Goal: Complete application form

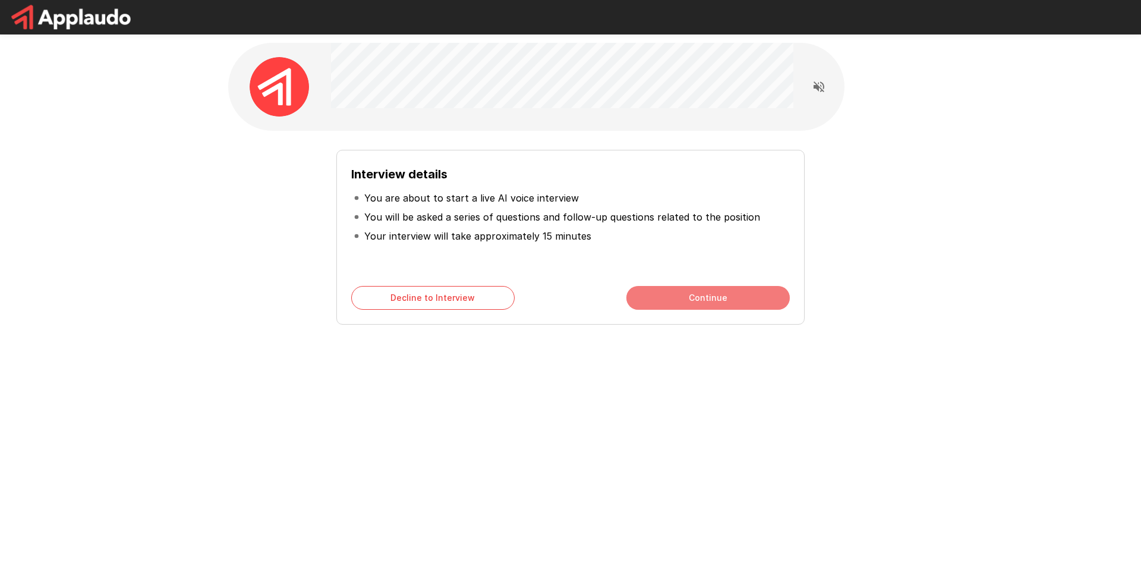
click at [689, 304] on button "Continue" at bounding box center [707, 298] width 163 height 24
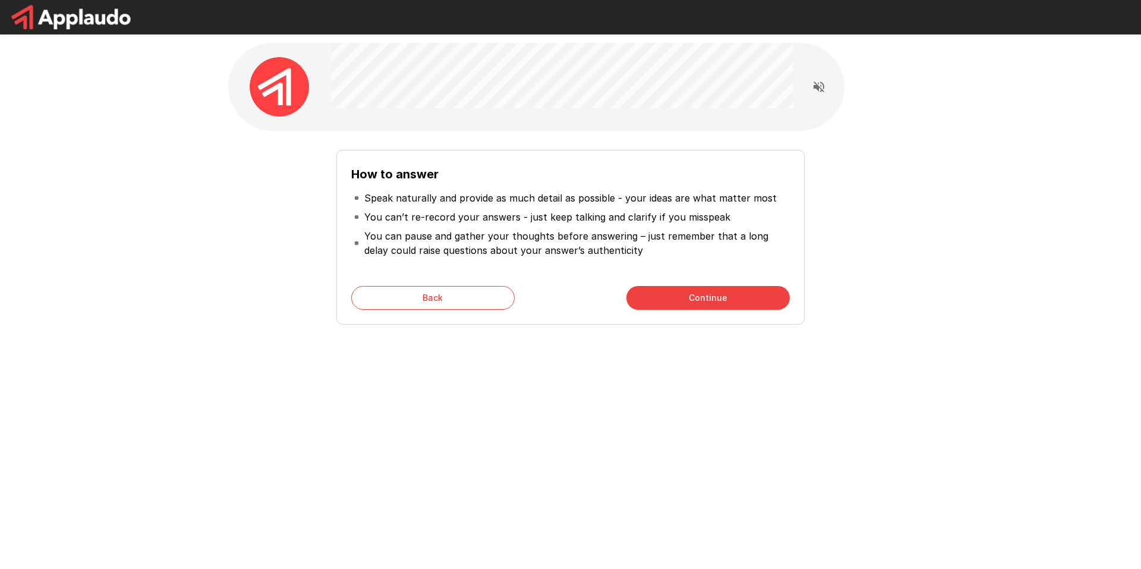
click at [681, 299] on button "Continue" at bounding box center [707, 298] width 163 height 24
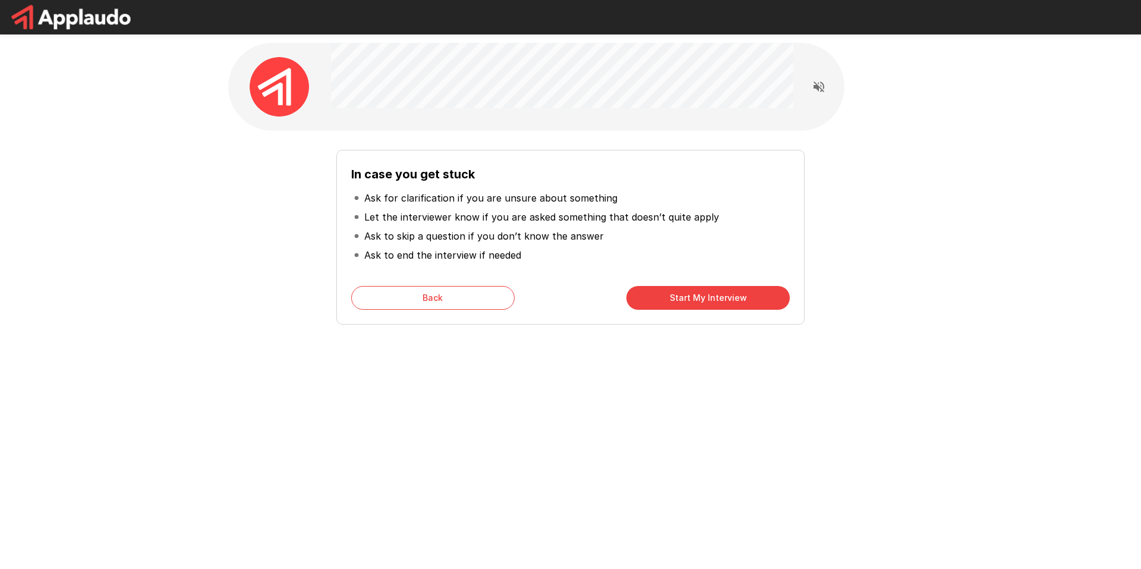
click at [681, 299] on button "Start My Interview" at bounding box center [707, 298] width 163 height 24
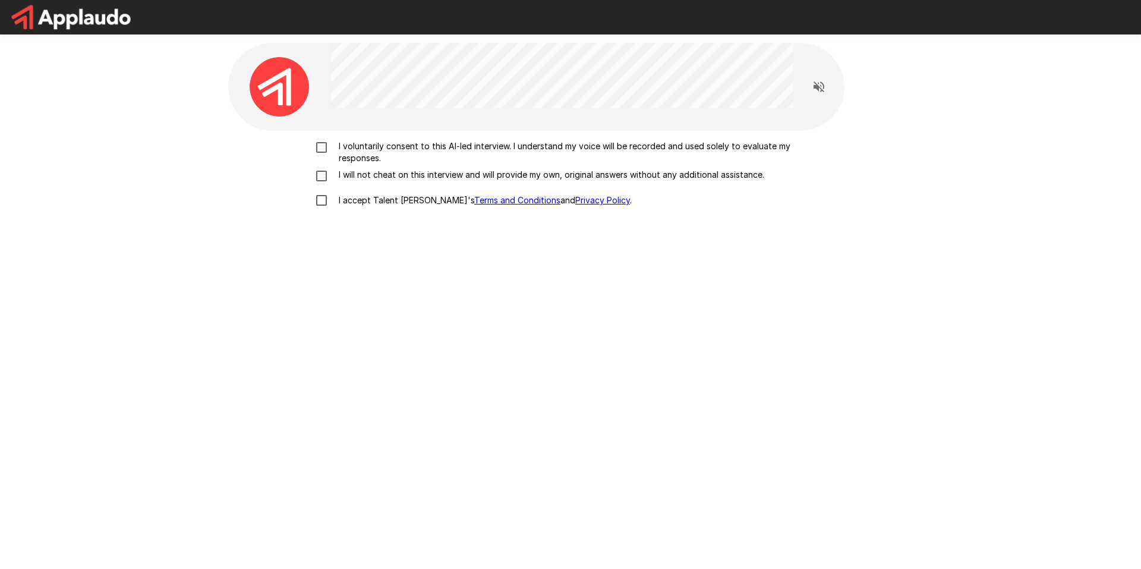
click at [334, 147] on p "I voluntarily consent to this AI-led interview. I understand my voice will be r…" at bounding box center [583, 152] width 498 height 24
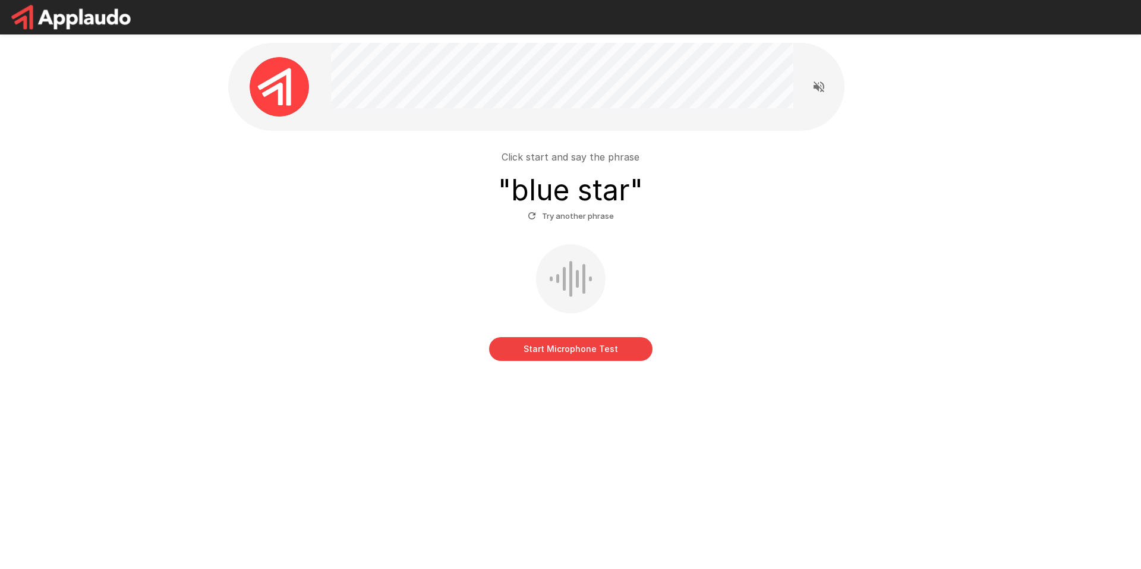
click at [580, 352] on button "Start Microphone Test" at bounding box center [570, 349] width 163 height 24
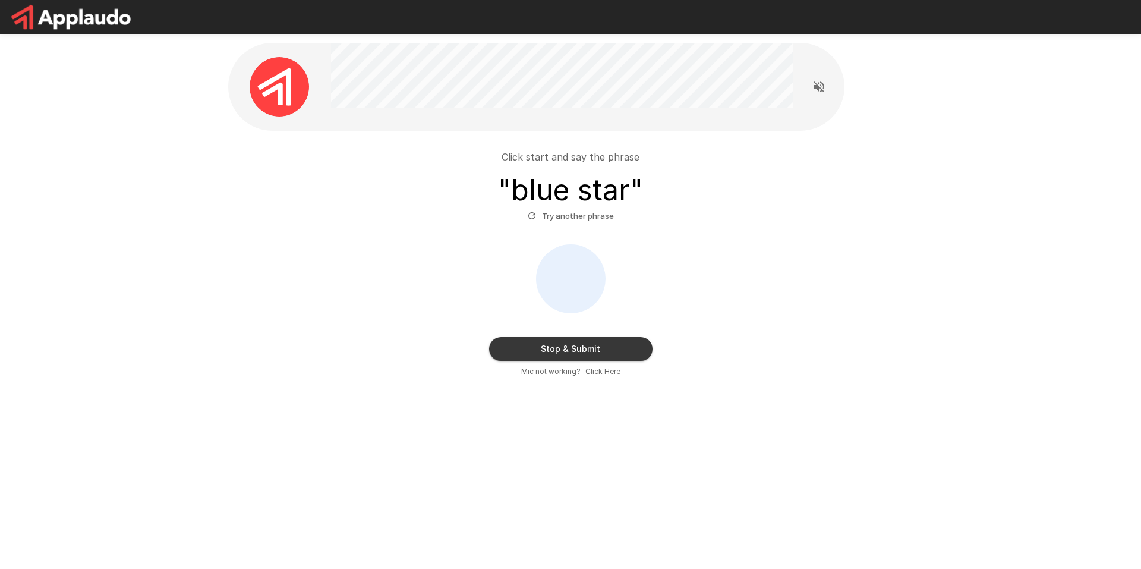
click at [580, 352] on button "Stop & Submit" at bounding box center [570, 349] width 163 height 24
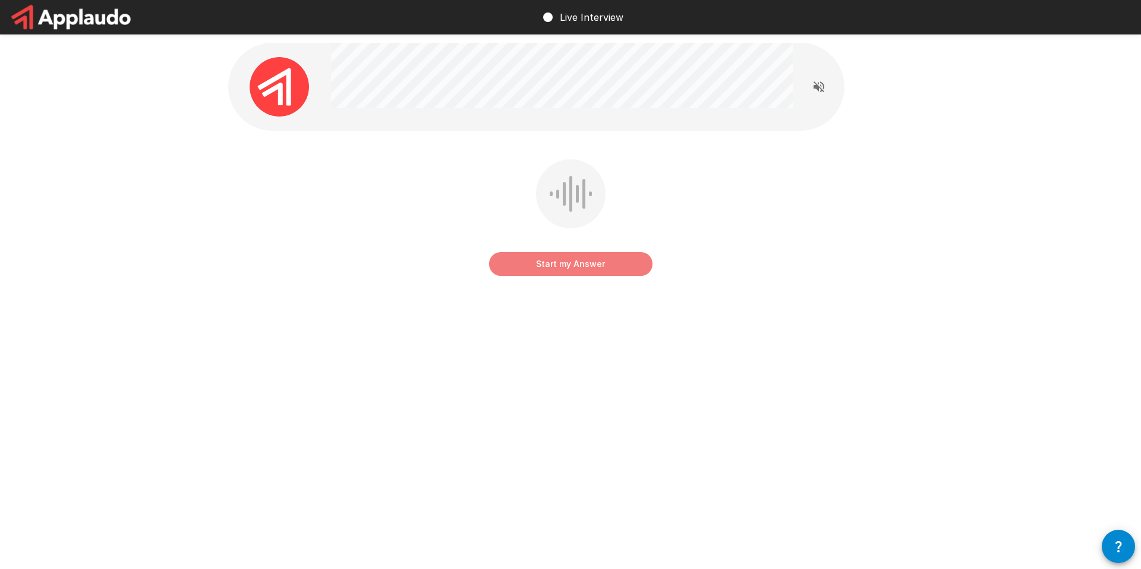
click at [563, 268] on button "Start my Answer" at bounding box center [570, 264] width 163 height 24
click at [574, 273] on button "Stop & Submit" at bounding box center [570, 264] width 163 height 24
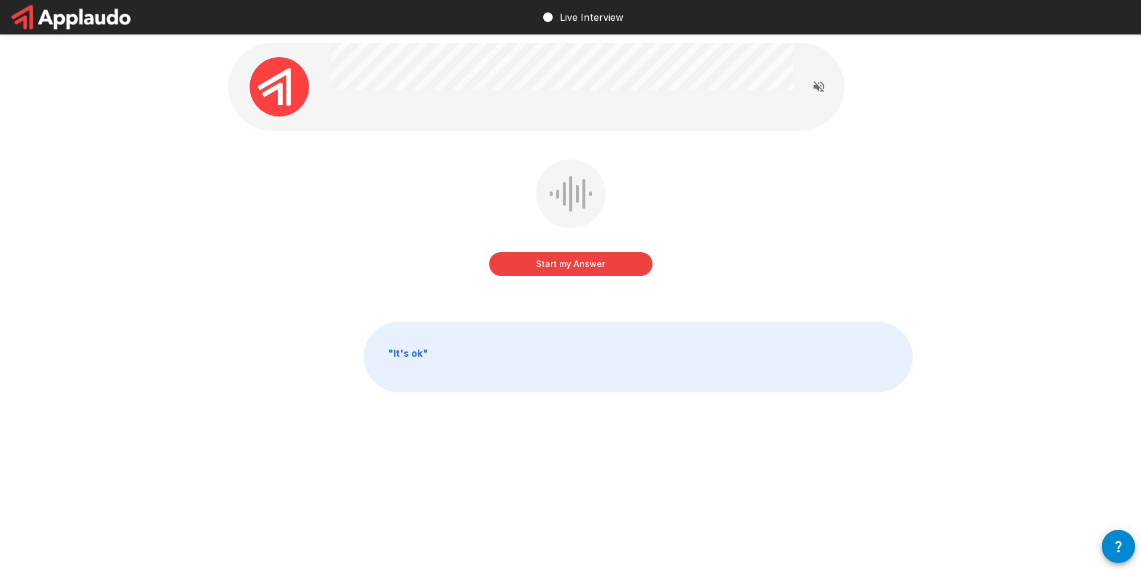
click at [591, 264] on button "Start my Answer" at bounding box center [570, 264] width 163 height 24
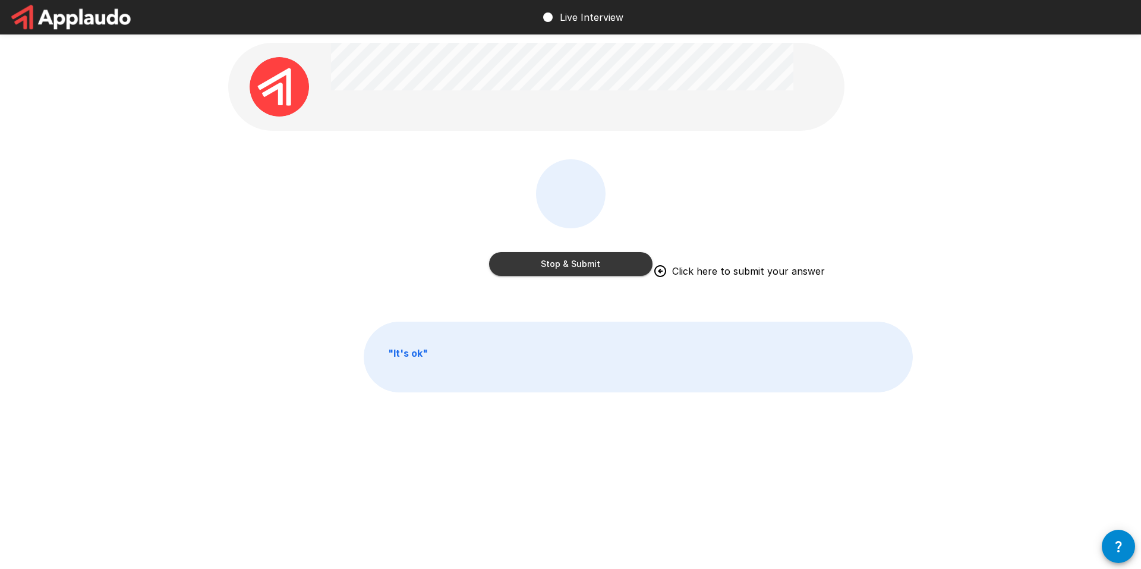
click at [620, 265] on button "Stop & Submit" at bounding box center [570, 264] width 163 height 24
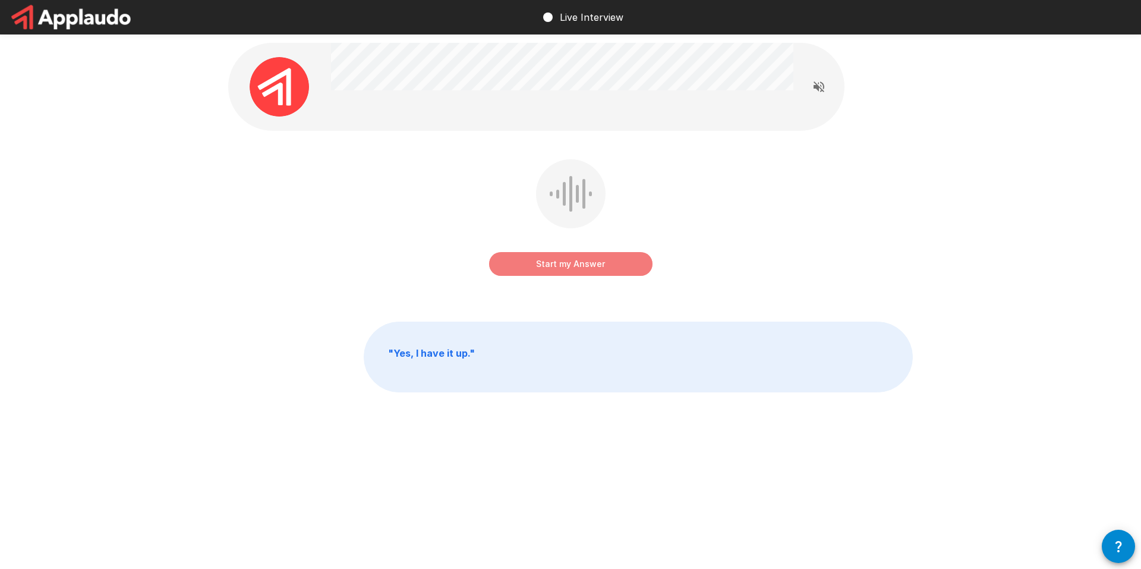
click at [617, 266] on button "Start my Answer" at bounding box center [570, 264] width 163 height 24
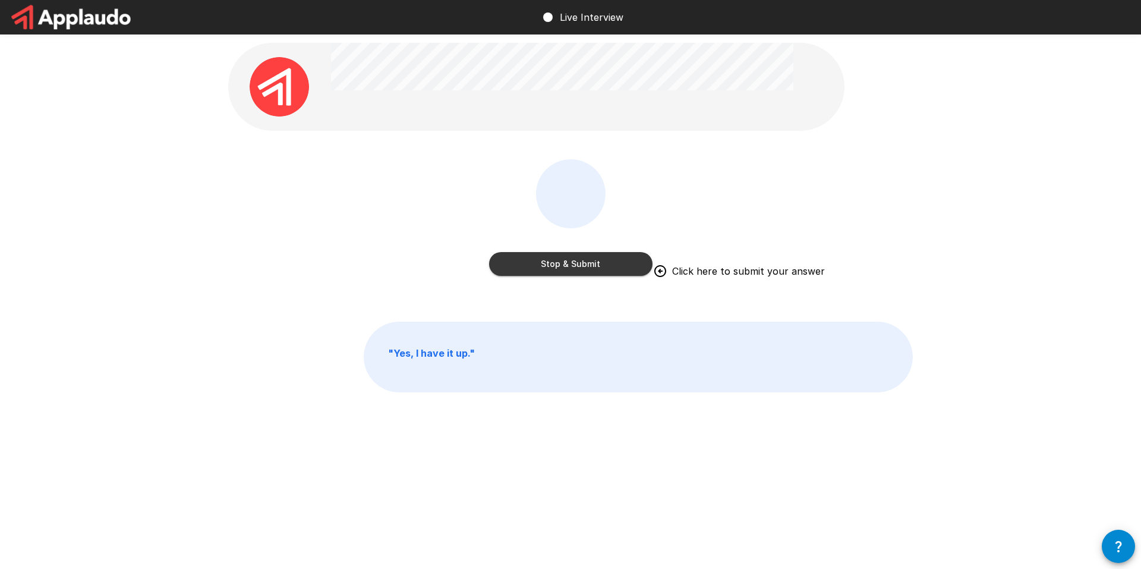
click at [598, 265] on button "Stop & Submit" at bounding box center [570, 264] width 163 height 24
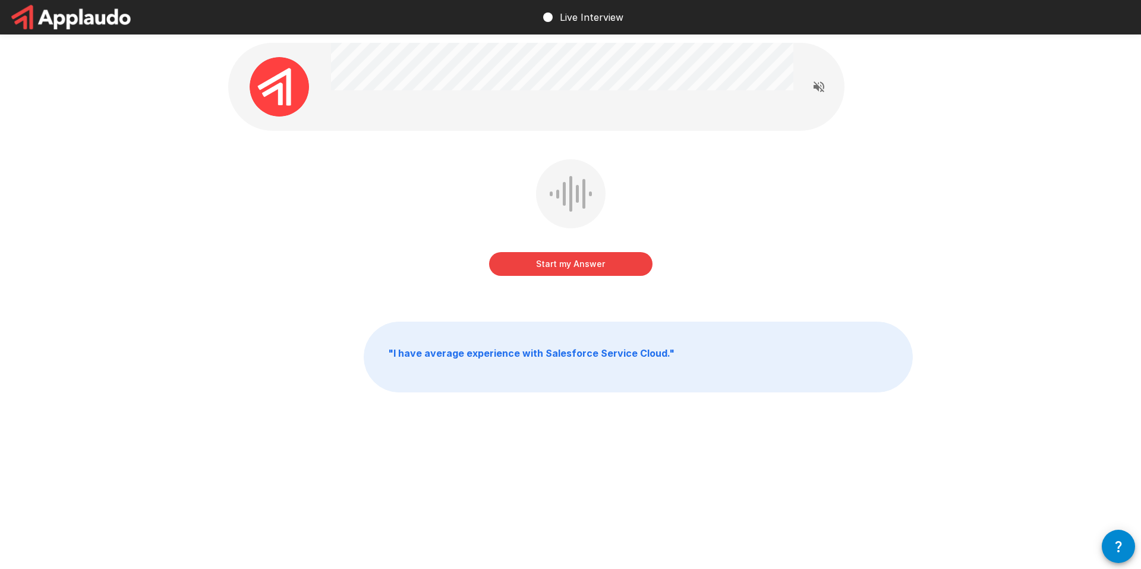
click at [594, 264] on button "Start my Answer" at bounding box center [570, 264] width 163 height 24
click at [593, 268] on button "Stop & Submit" at bounding box center [570, 264] width 163 height 24
click at [580, 263] on button "Start my Answer" at bounding box center [570, 264] width 163 height 24
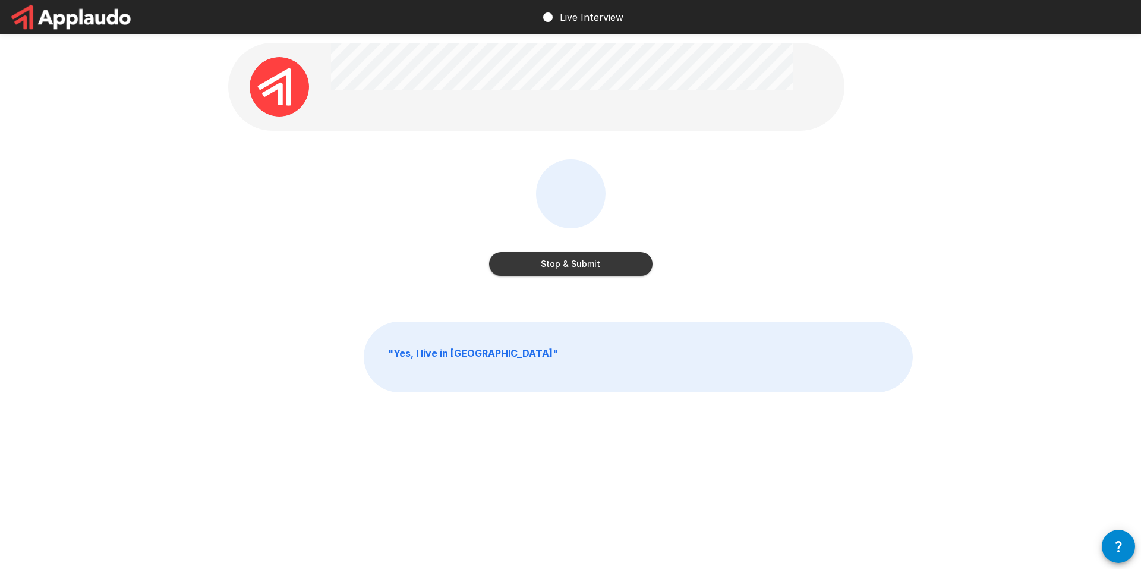
click at [583, 266] on button "Stop & Submit" at bounding box center [570, 264] width 163 height 24
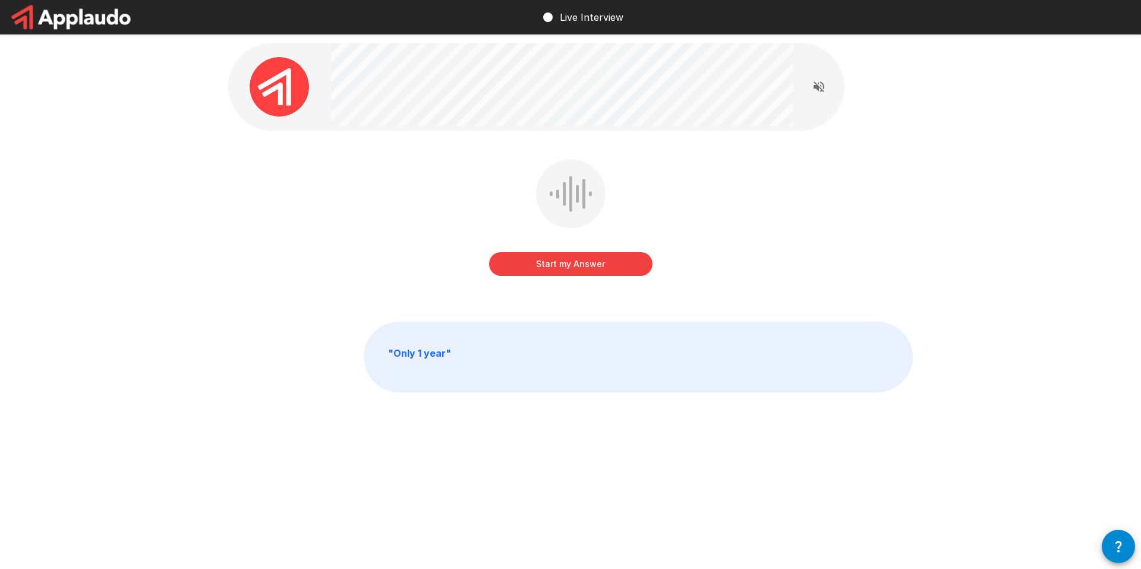
click at [572, 268] on button "Start my Answer" at bounding box center [570, 264] width 163 height 24
click at [577, 266] on button "Stop & Submit" at bounding box center [570, 264] width 163 height 24
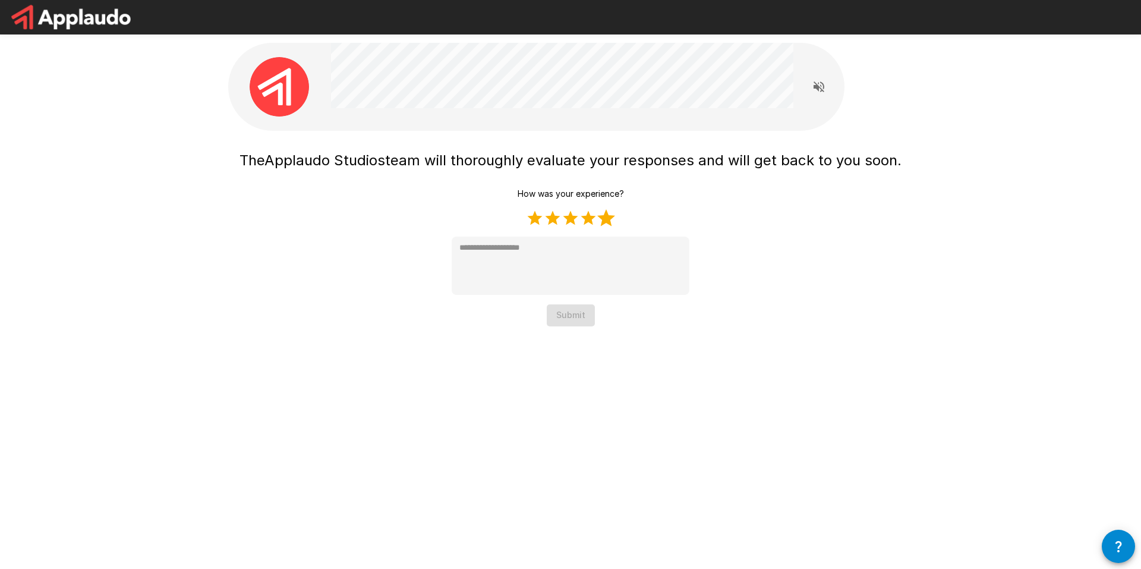
click at [605, 212] on label "5 Stars" at bounding box center [606, 218] width 18 height 18
type textarea "*"
click at [582, 311] on button "Submit" at bounding box center [571, 315] width 48 height 22
